Goal: Information Seeking & Learning: Learn about a topic

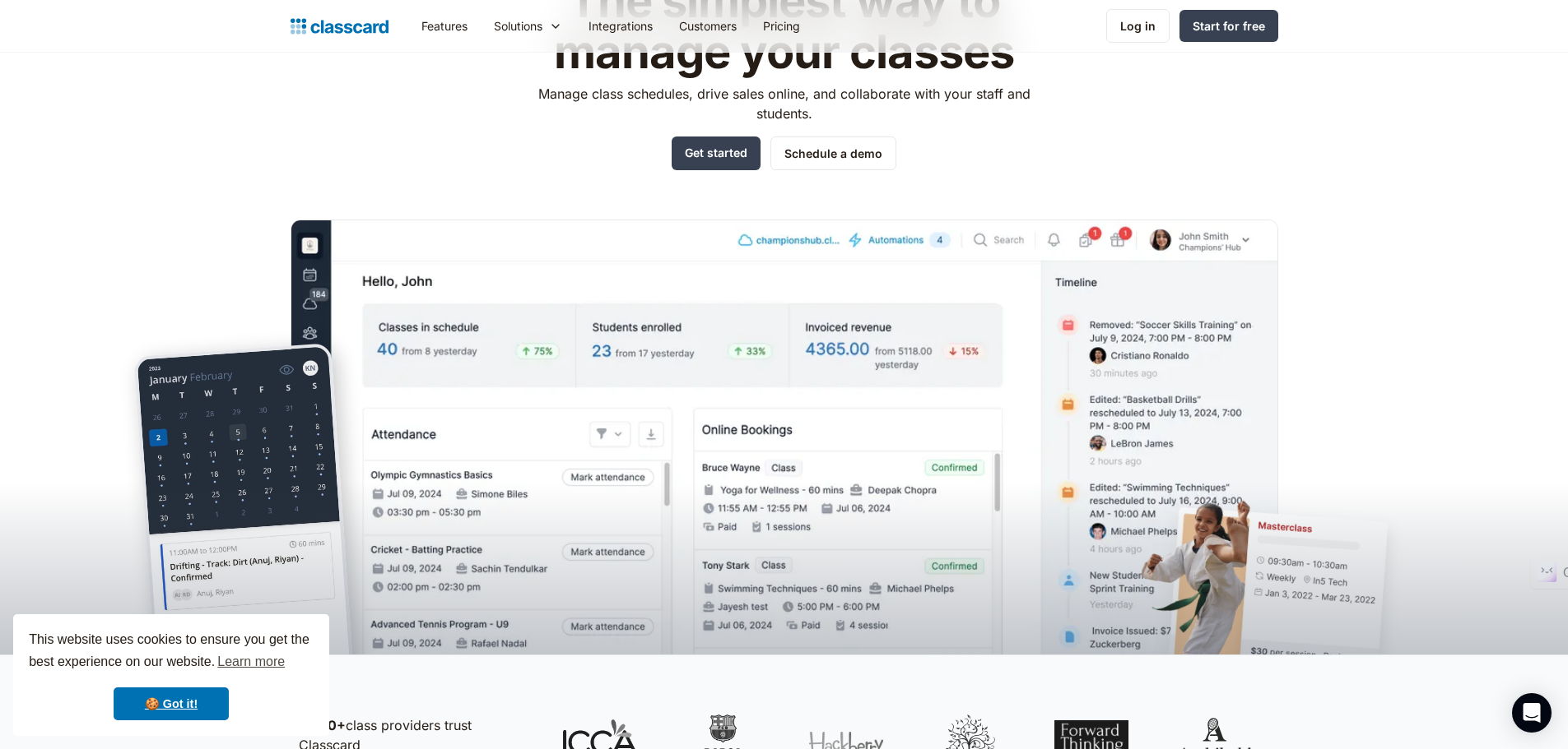
scroll to position [165, 0]
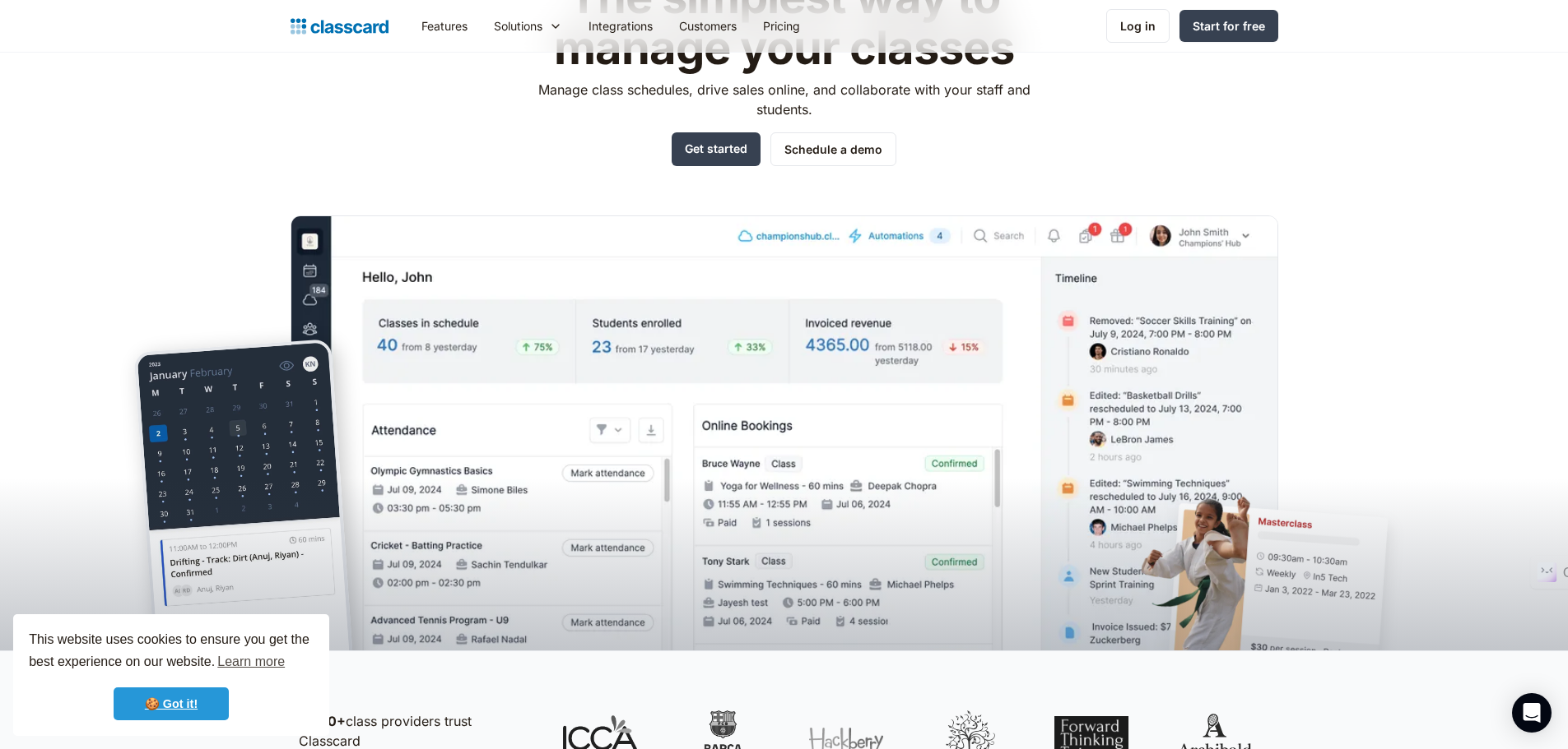
click at [156, 704] on link "🍪 Got it!" at bounding box center [171, 704] width 116 height 33
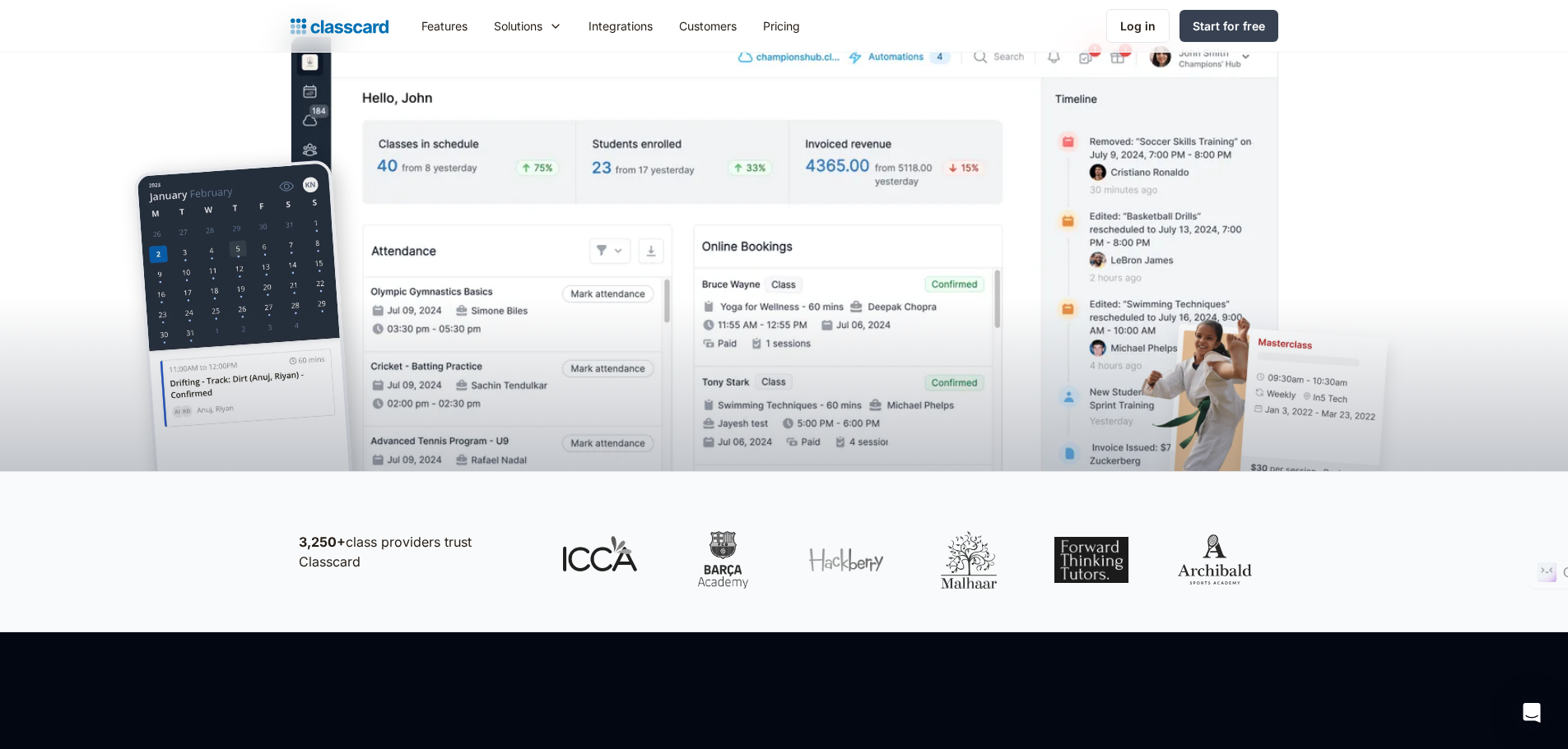
scroll to position [493, 0]
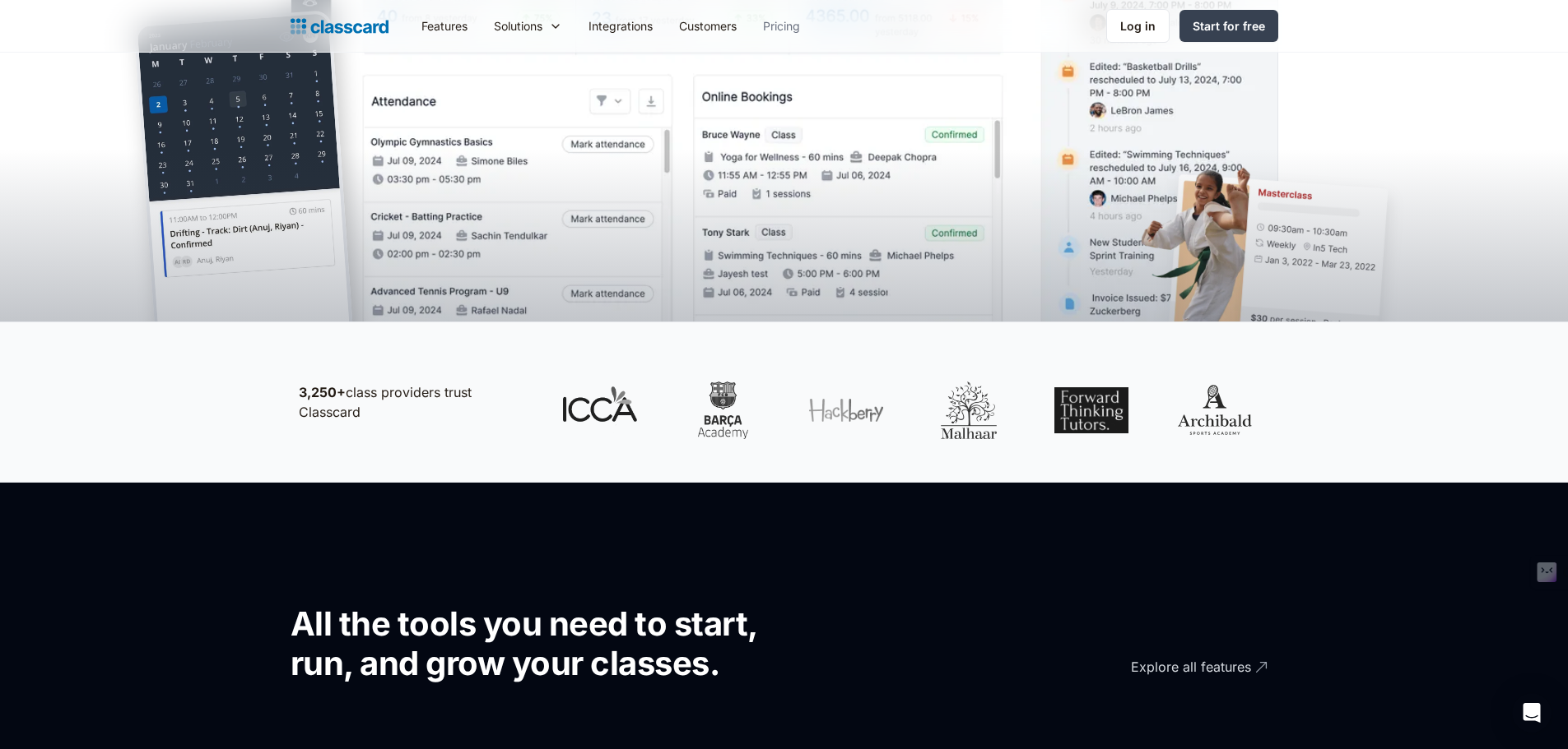
click at [793, 29] on link "Pricing" at bounding box center [781, 27] width 63 height 37
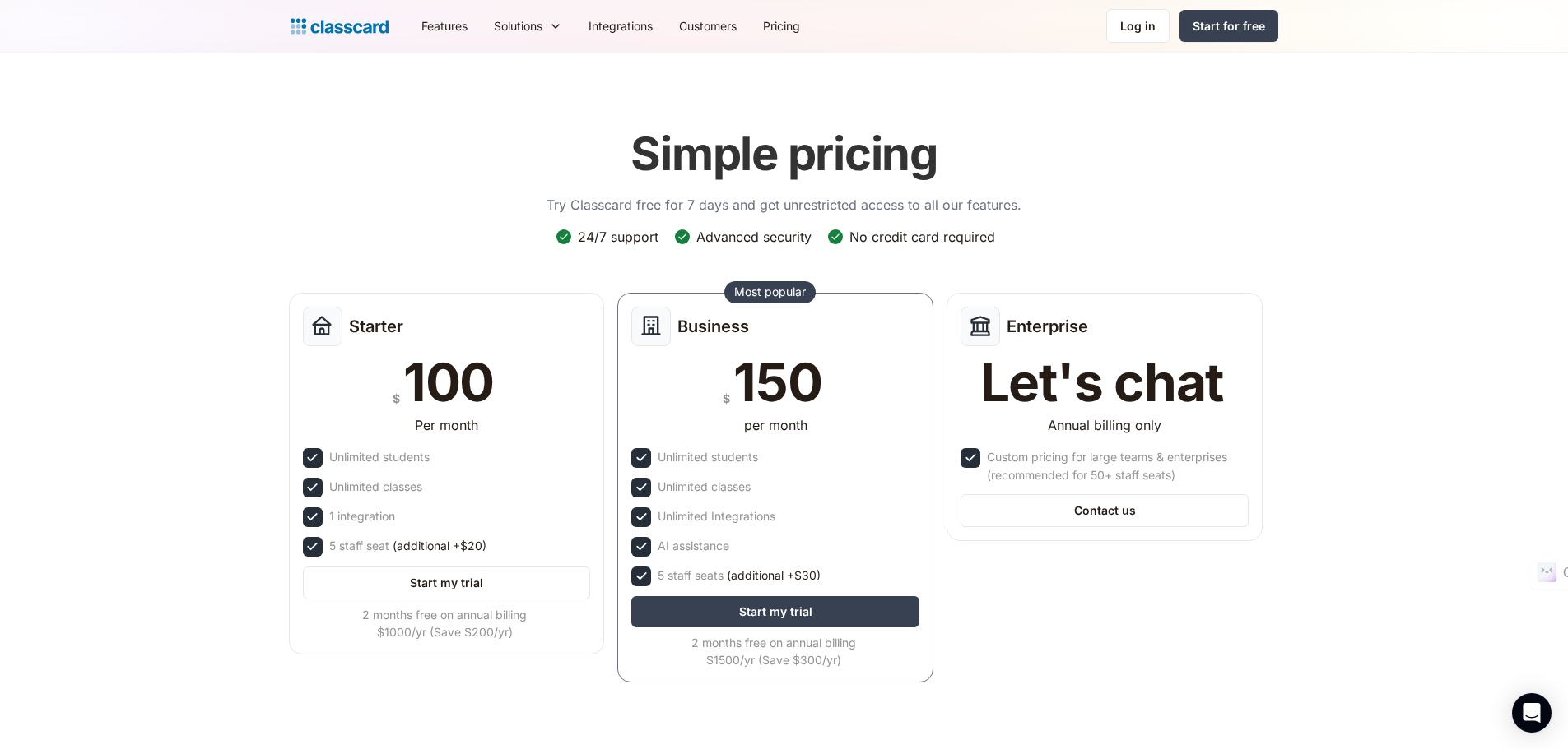
click at [1536, 734] on header "Simple pricing Try Classcard free for 7 days and get unrestricted access to all…" at bounding box center [784, 416] width 1568 height 729
click at [1536, 722] on div "Open Intercom Messenger" at bounding box center [1532, 713] width 43 height 43
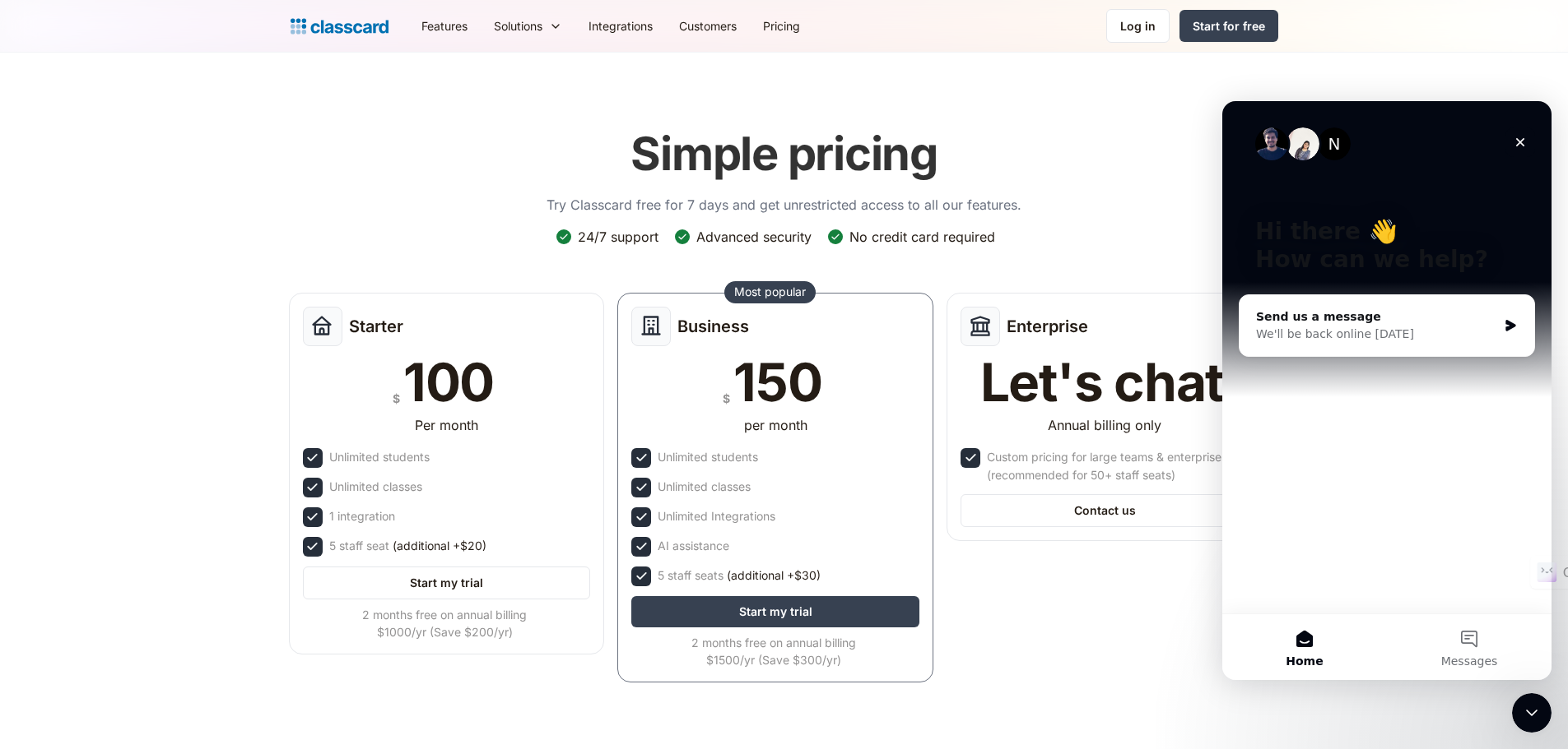
click at [1525, 141] on icon "Close" at bounding box center [1520, 142] width 13 height 13
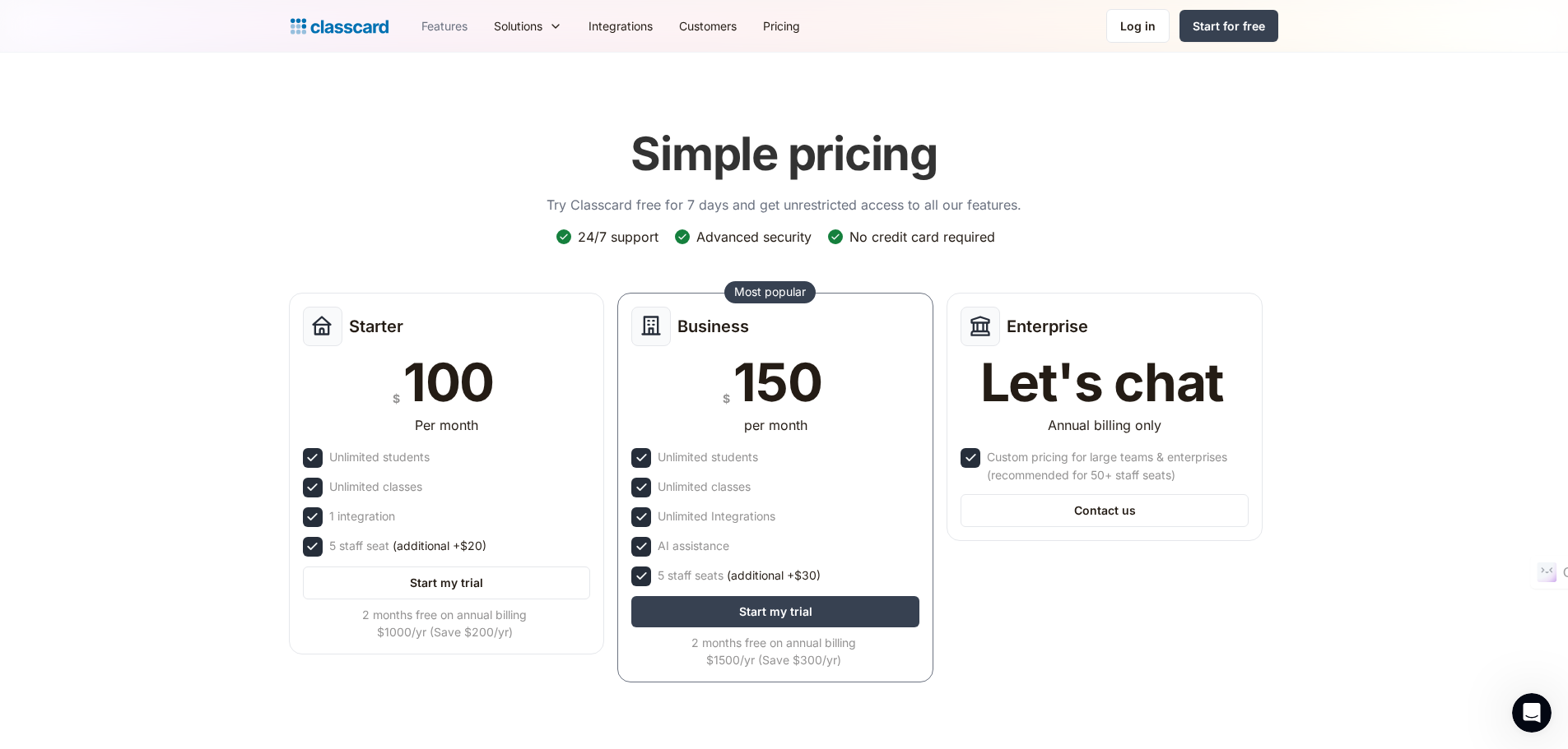
click at [424, 30] on link "Features" at bounding box center [443, 27] width 72 height 37
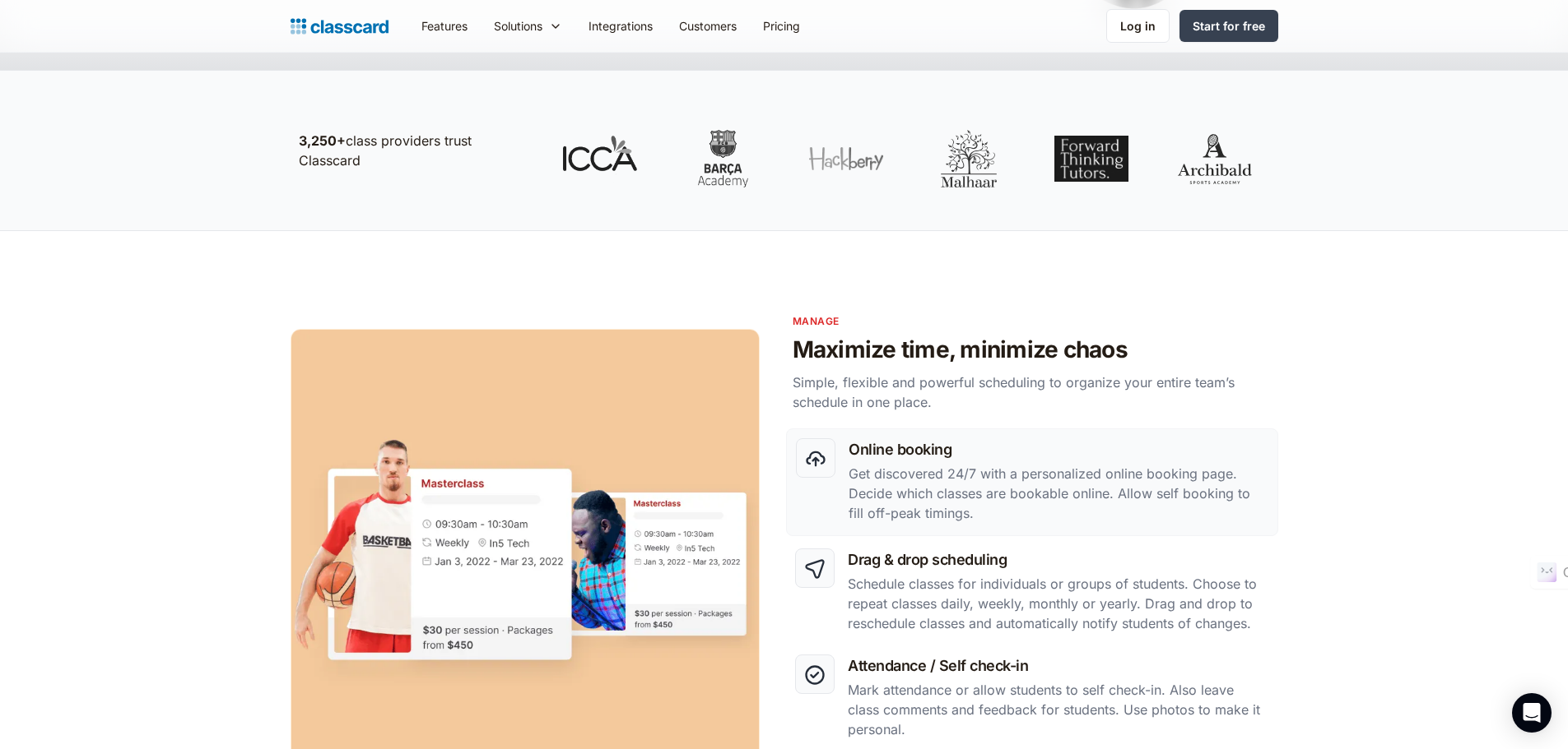
scroll to position [658, 0]
